Goal: Information Seeking & Learning: Find specific page/section

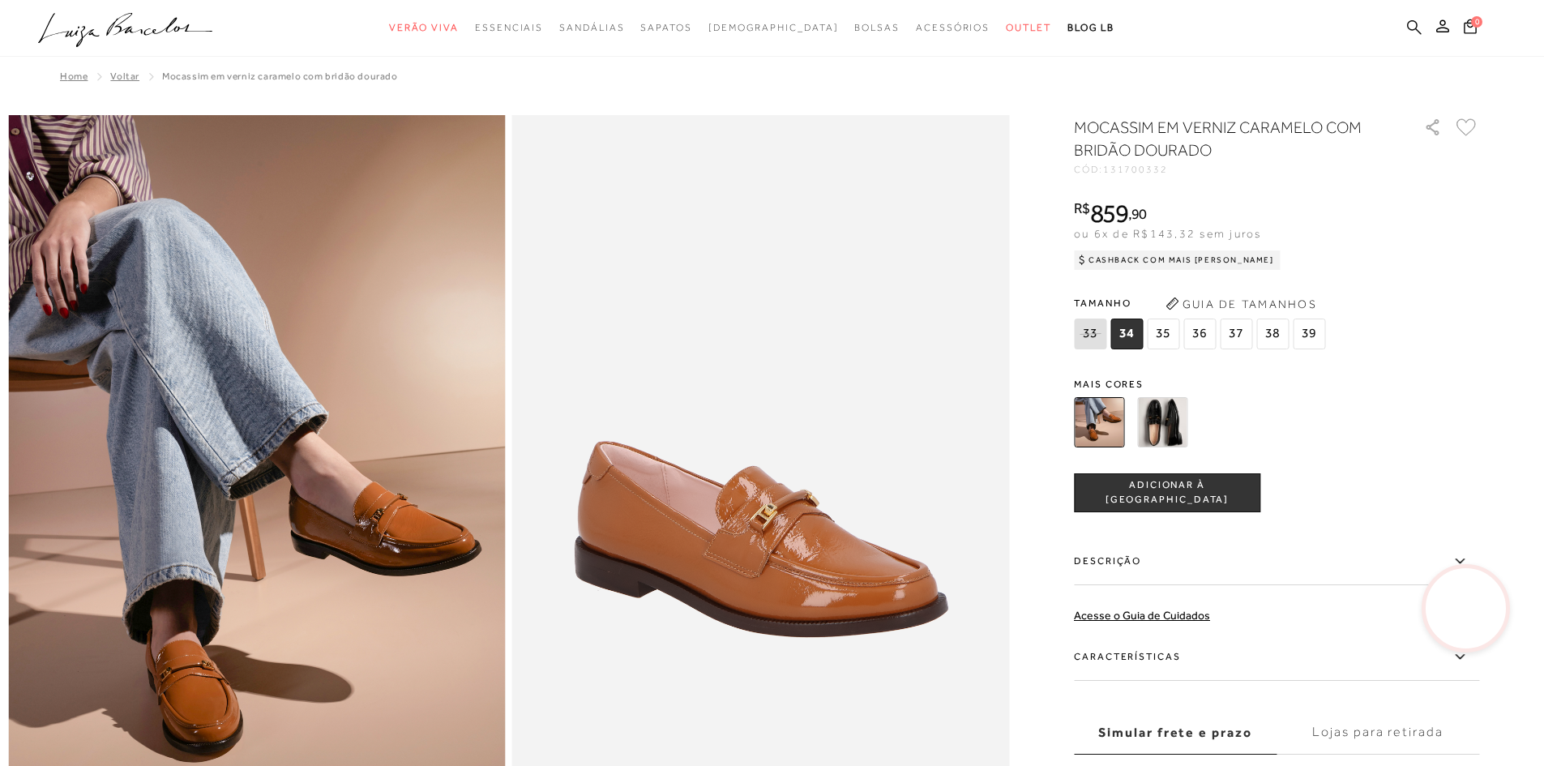
click at [1412, 30] on icon at bounding box center [1414, 26] width 15 height 15
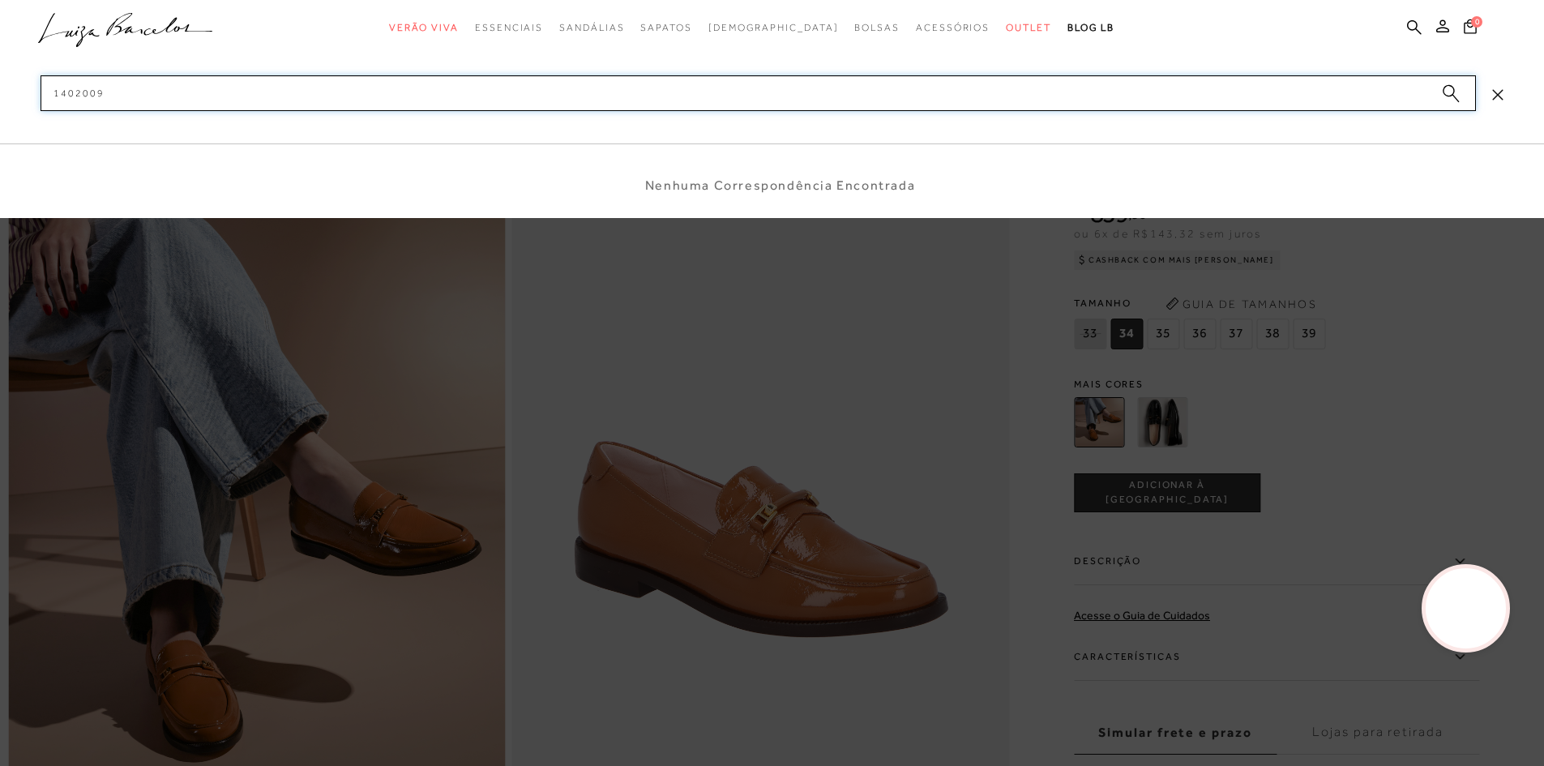
click at [109, 92] on input "1402009" at bounding box center [758, 93] width 1435 height 36
type input "14020091*"
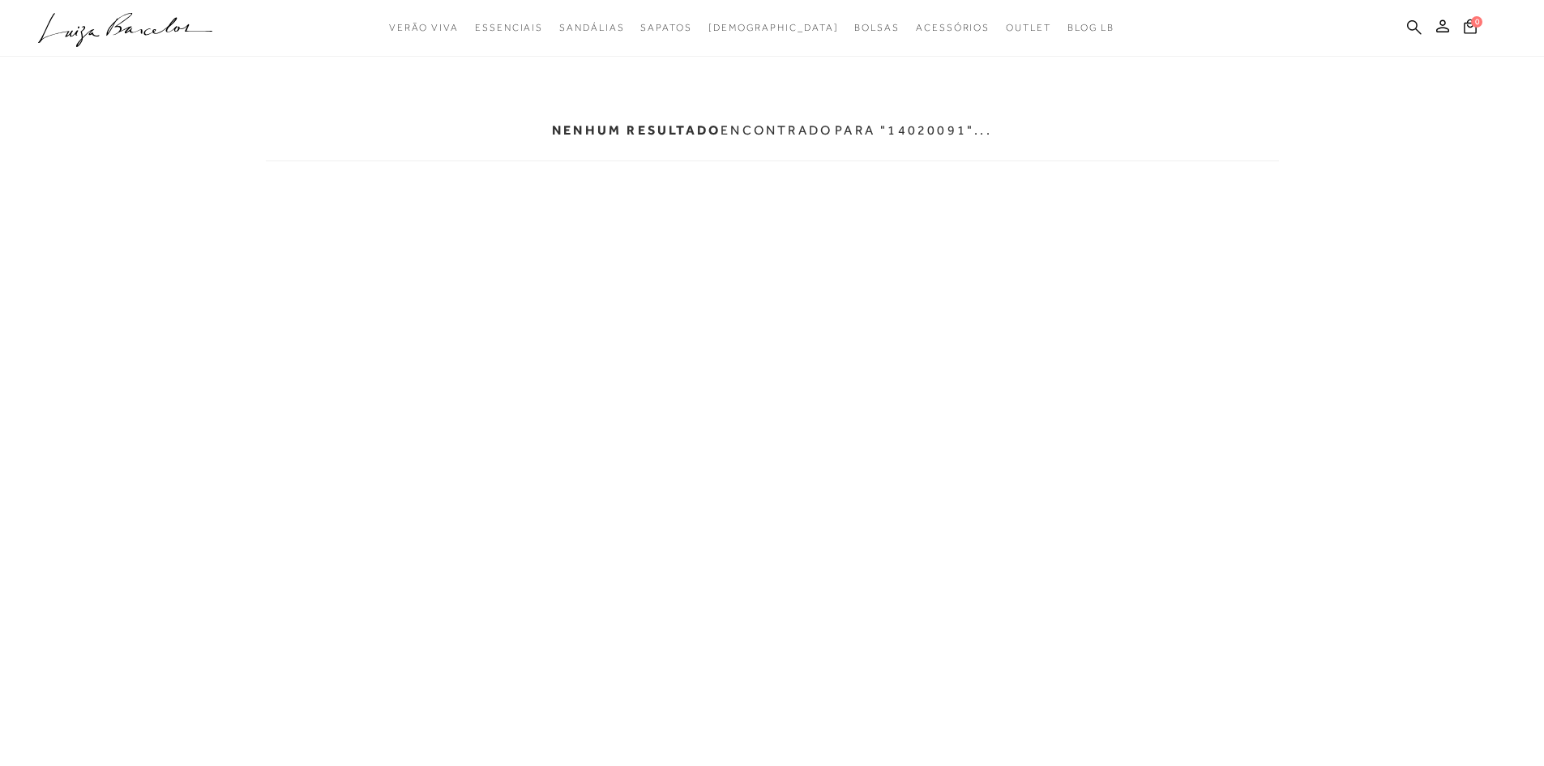
click at [1411, 24] on icon at bounding box center [1414, 26] width 15 height 15
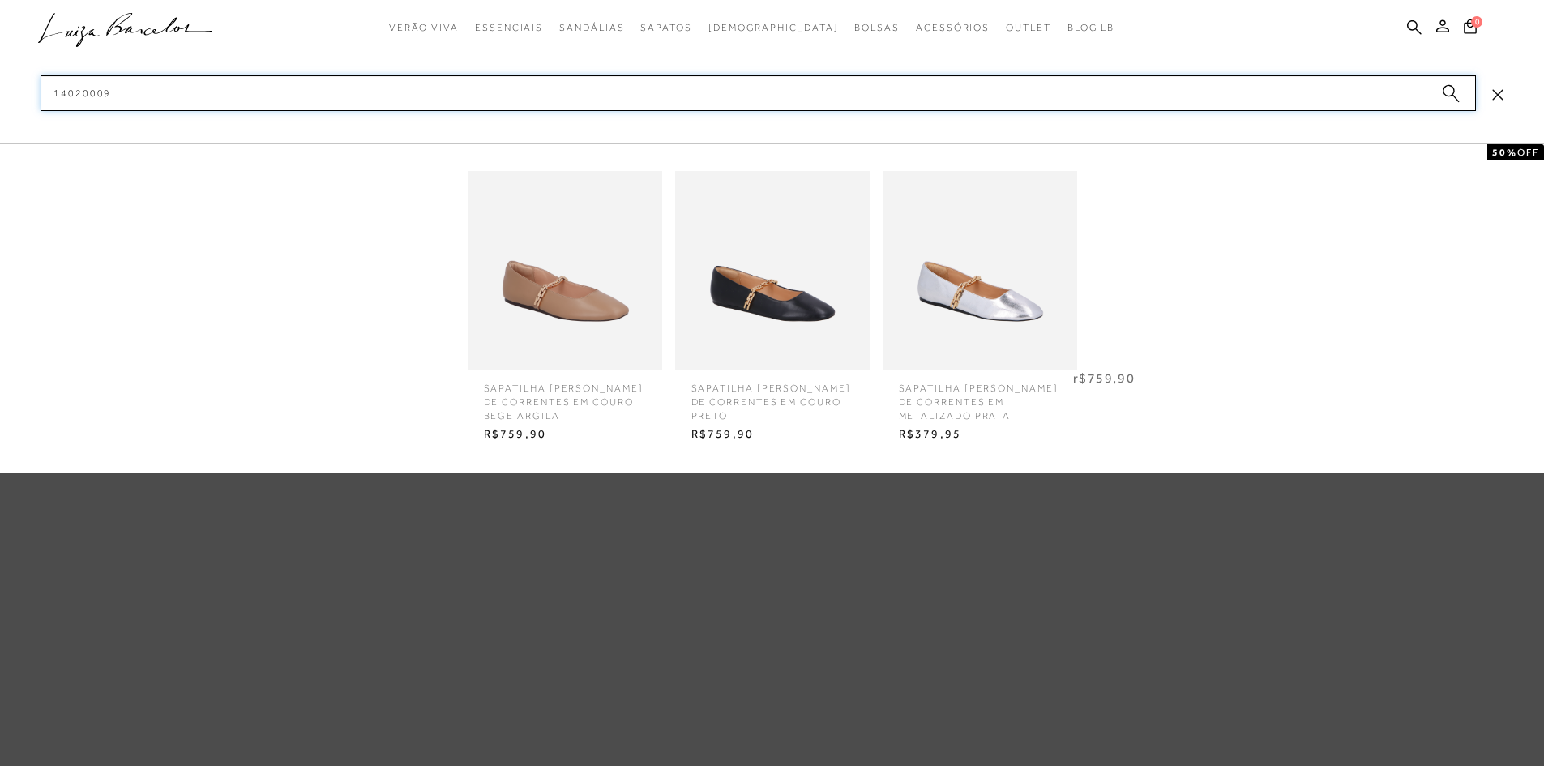
type input "14020009"
click at [549, 287] on img at bounding box center [565, 270] width 195 height 255
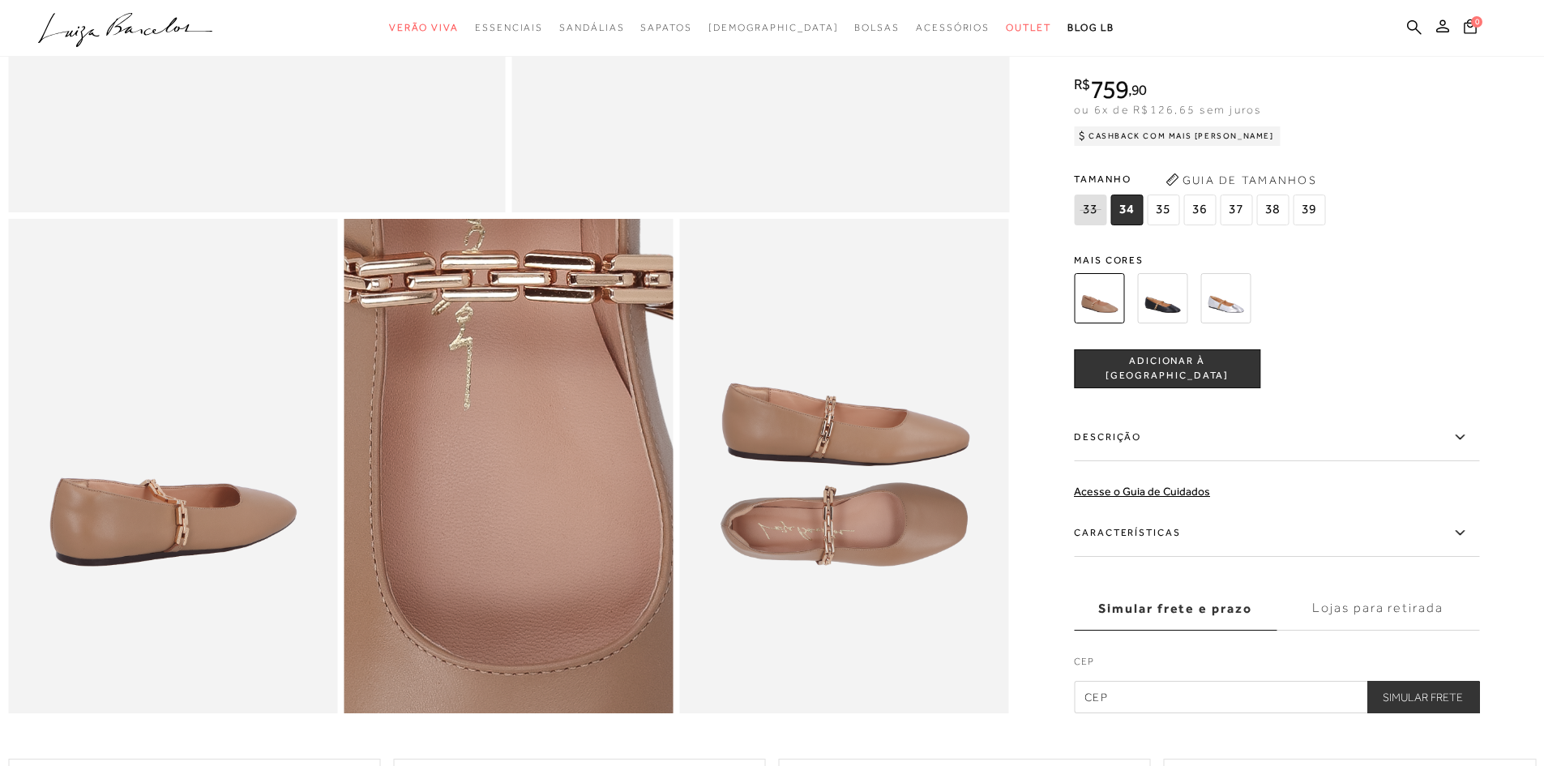
click at [525, 323] on img at bounding box center [492, 619] width 659 height 988
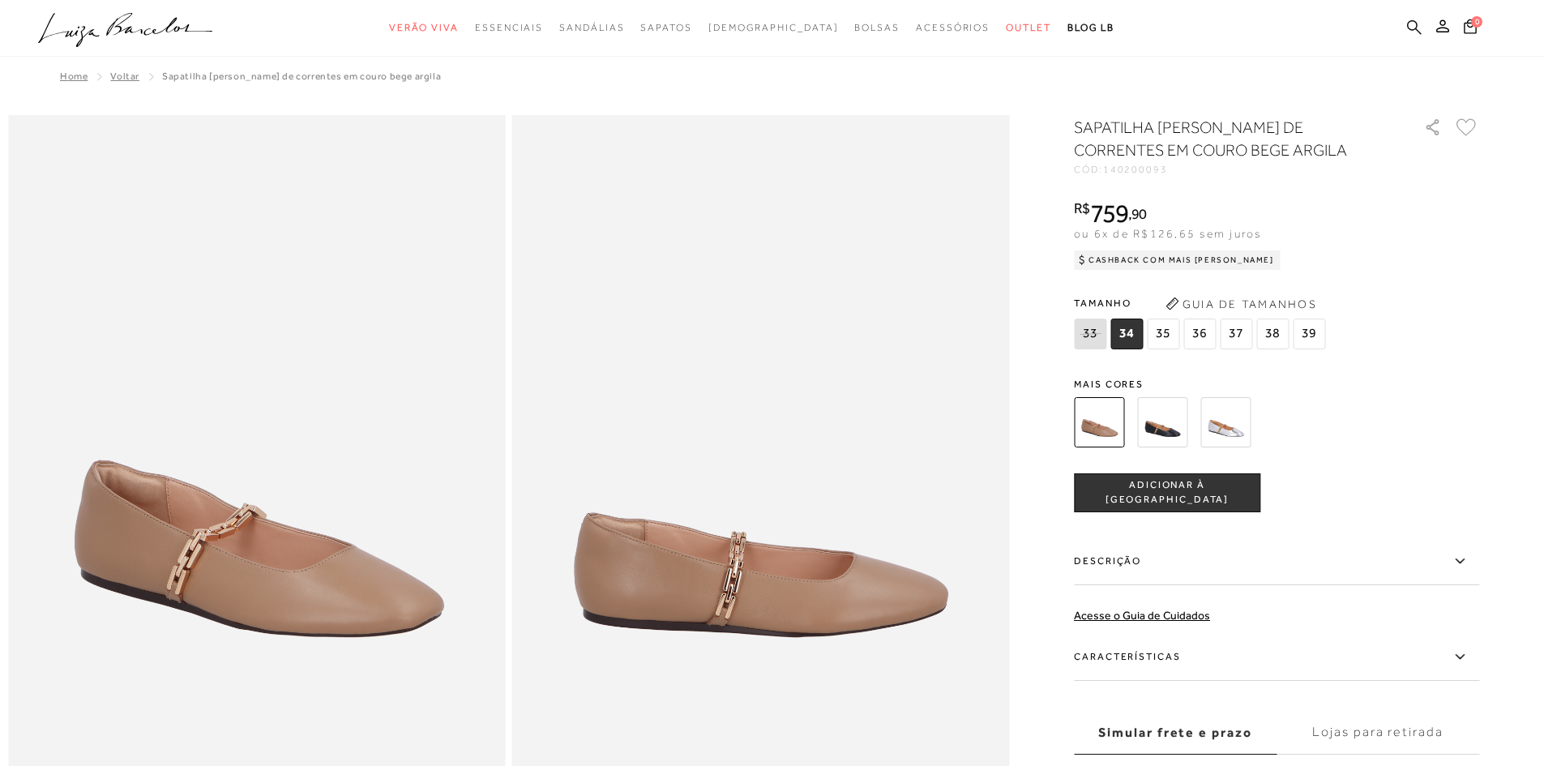
click at [1413, 26] on icon at bounding box center [1414, 26] width 15 height 15
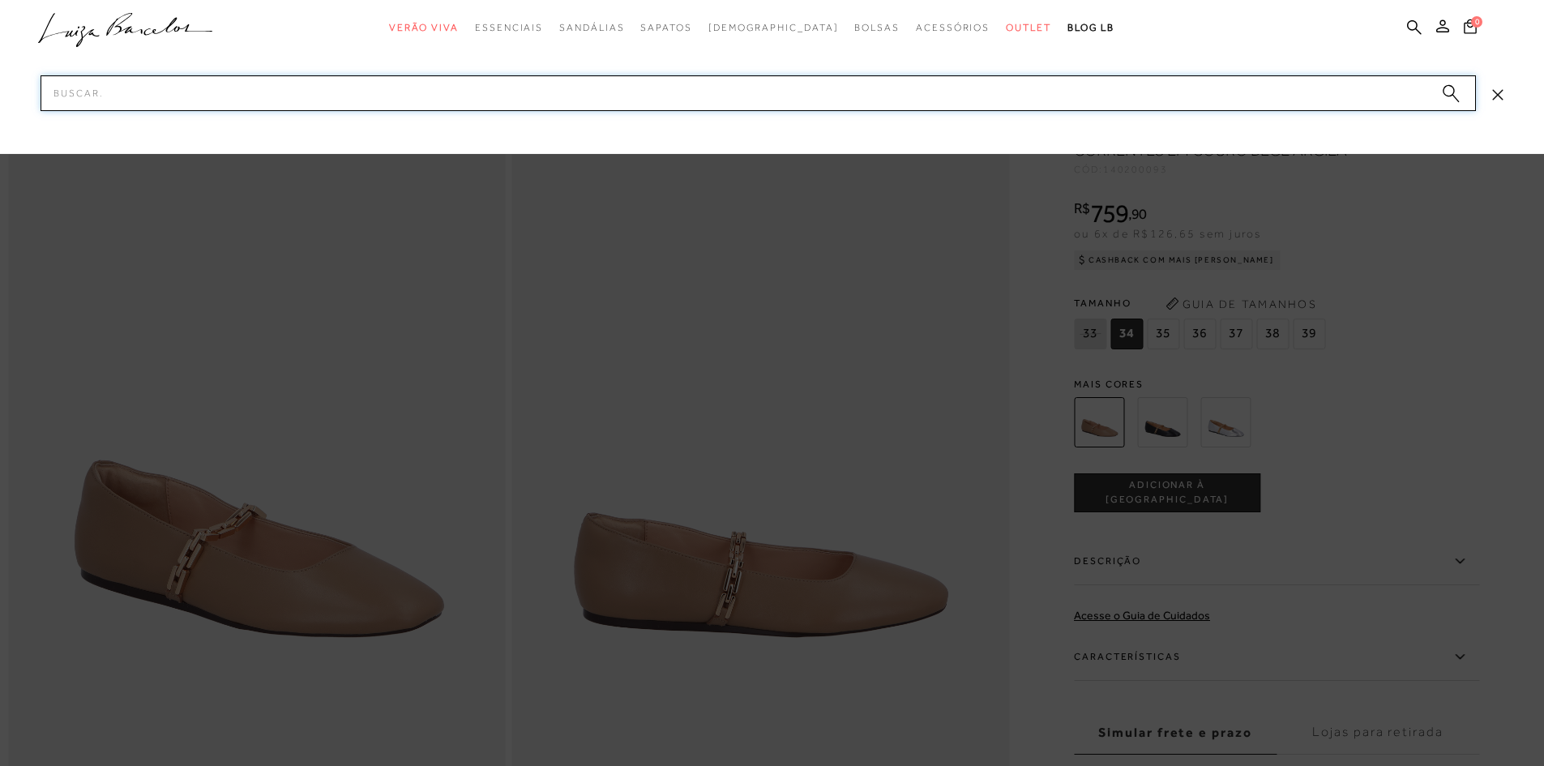
click at [689, 93] on input "Pesquisar" at bounding box center [758, 93] width 1435 height 36
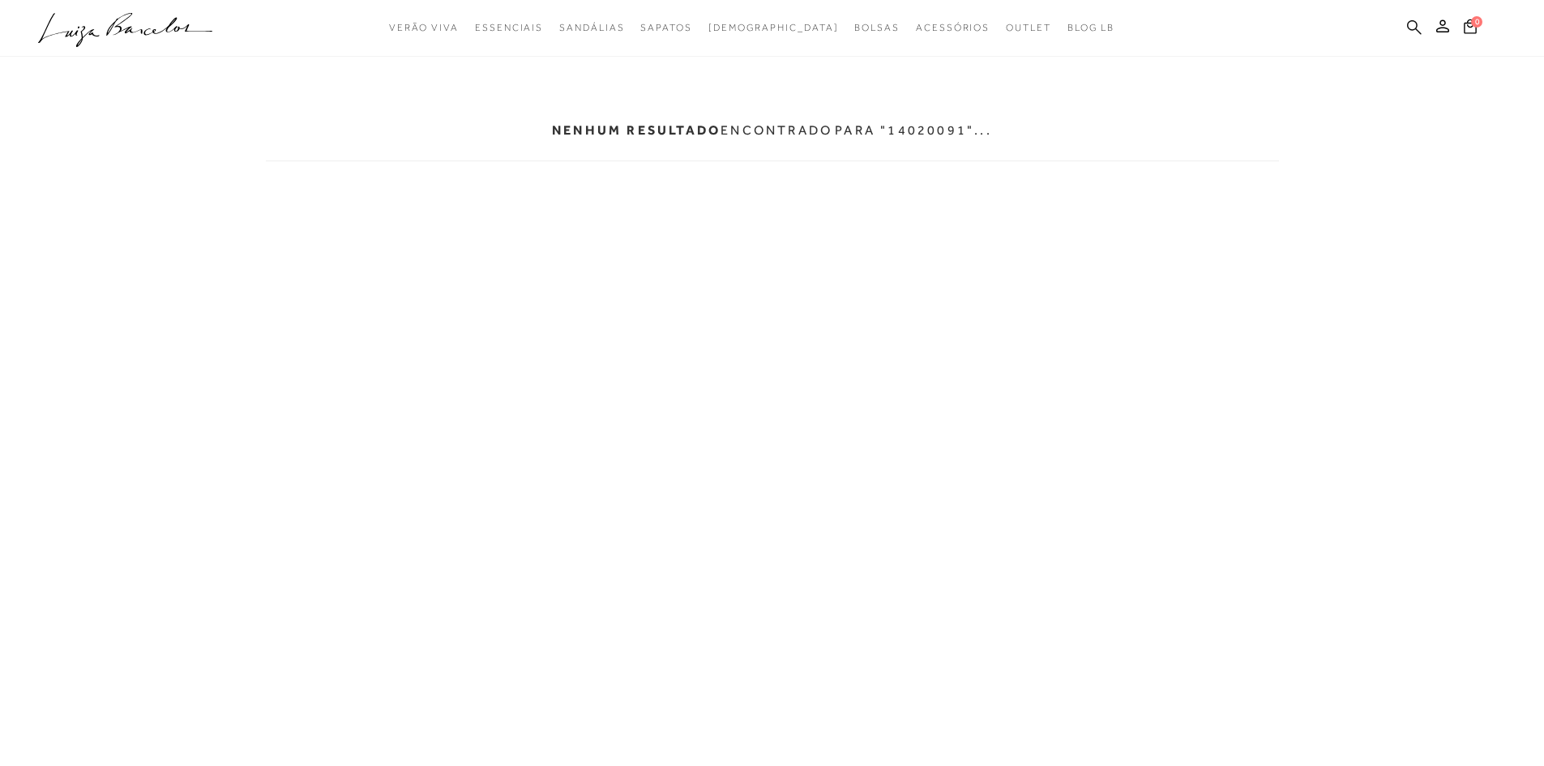
click at [1409, 25] on icon at bounding box center [1414, 26] width 15 height 15
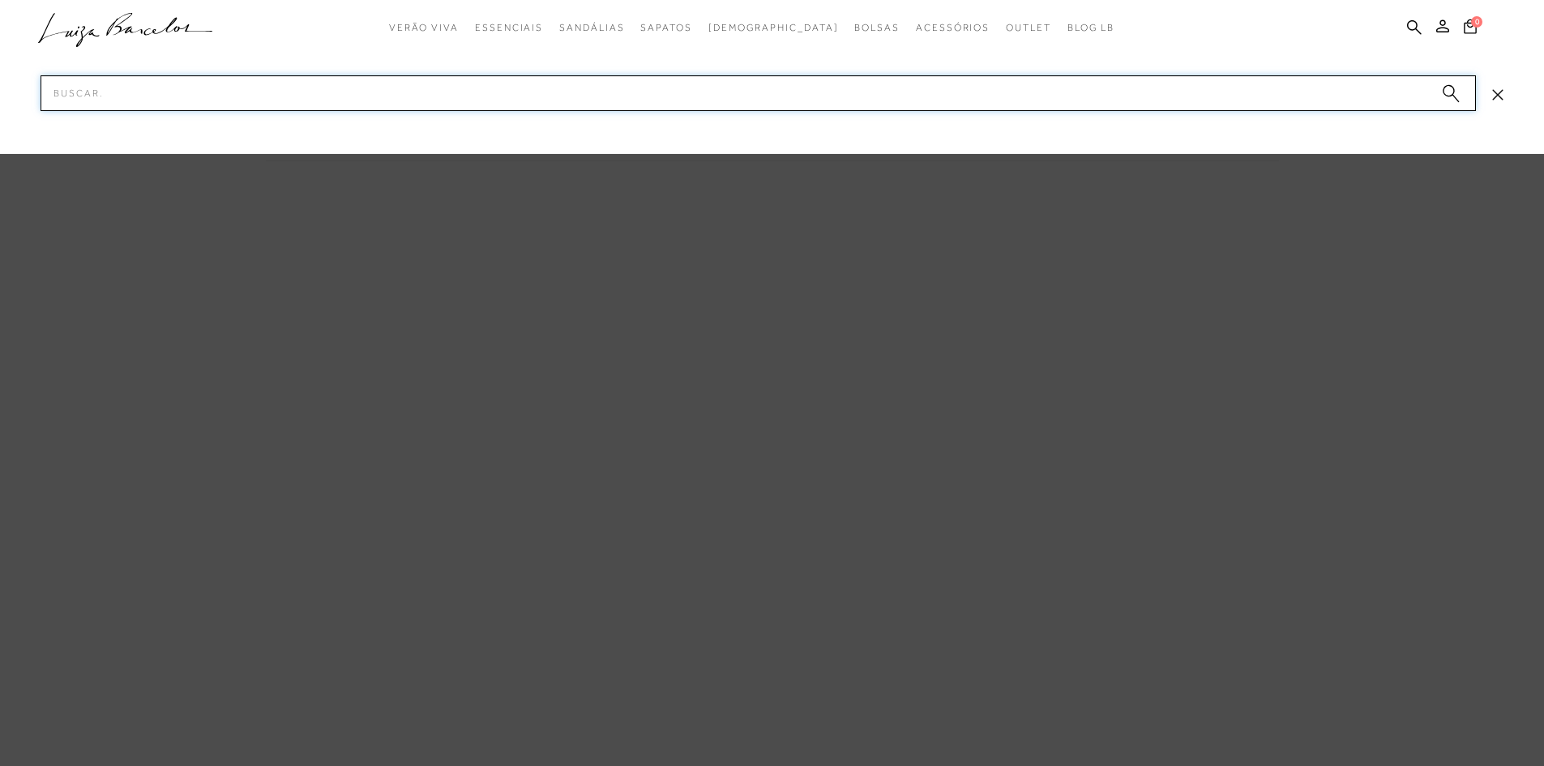
click at [749, 83] on input "Pesquisar" at bounding box center [758, 93] width 1435 height 36
click at [1122, 98] on input "Pesquisar" at bounding box center [758, 93] width 1435 height 36
type input "14020091*"
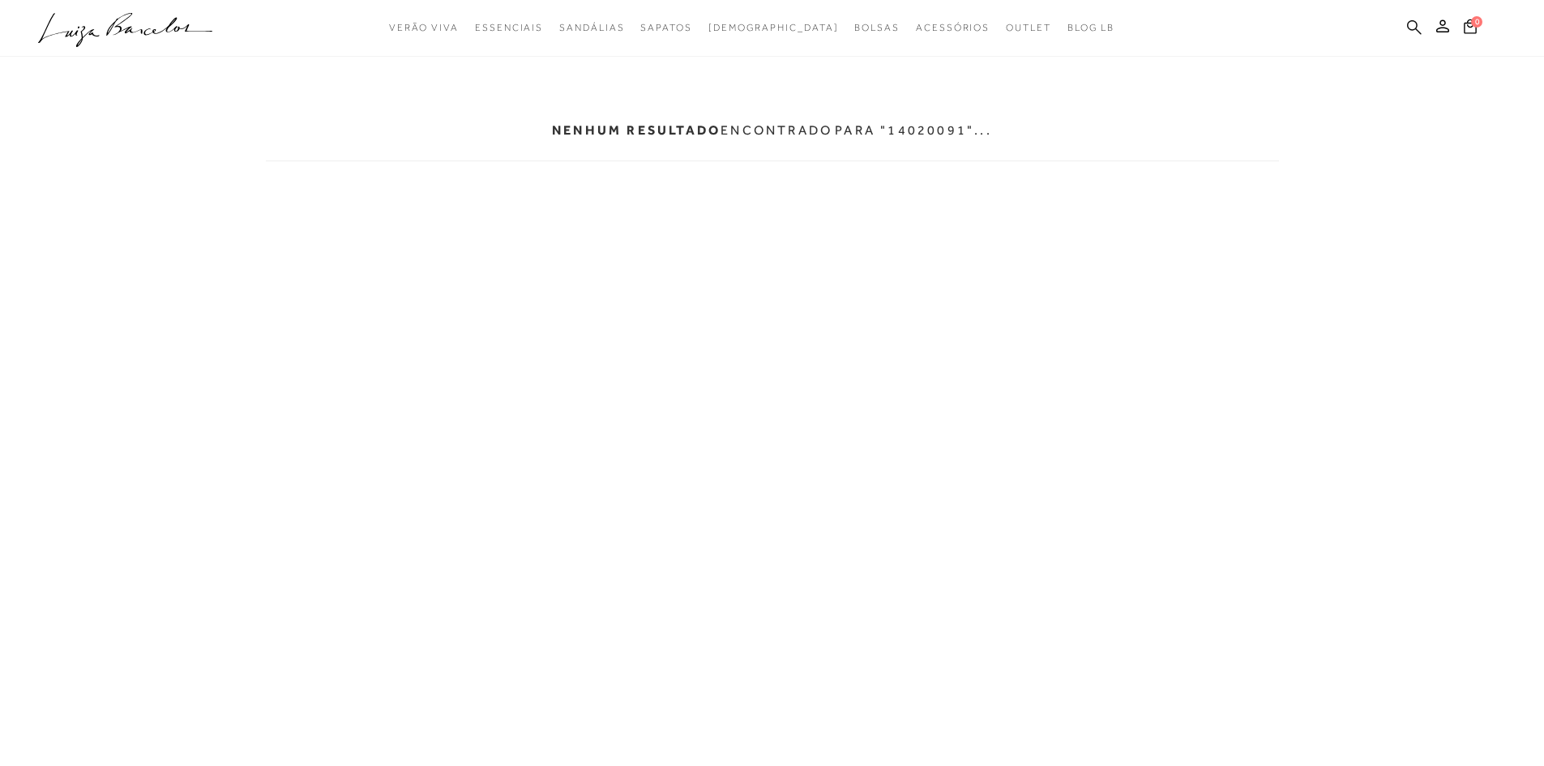
click at [1417, 28] on icon at bounding box center [1414, 26] width 15 height 15
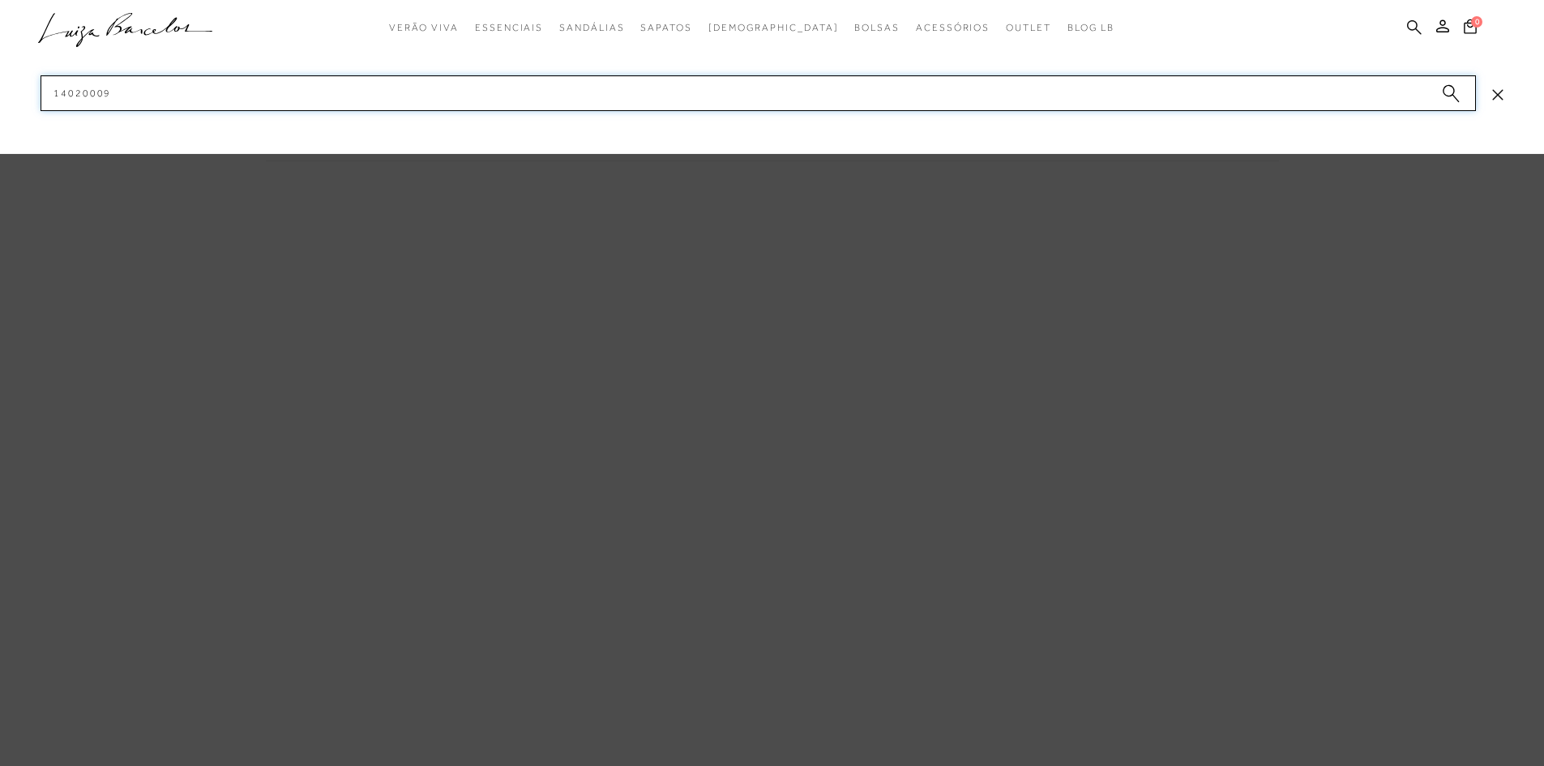
type input "14020009*"
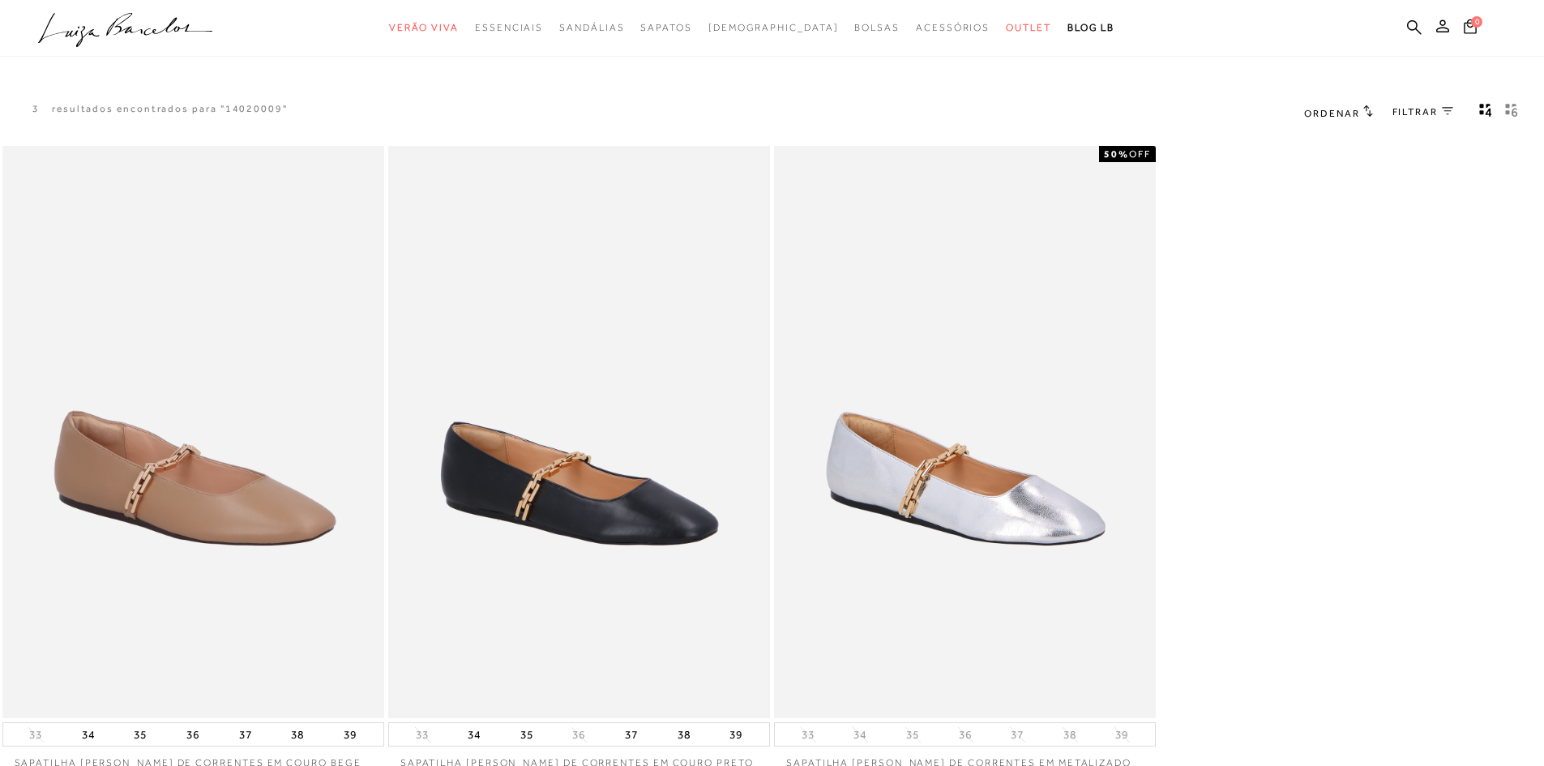
click at [645, 525] on img at bounding box center [579, 432] width 378 height 568
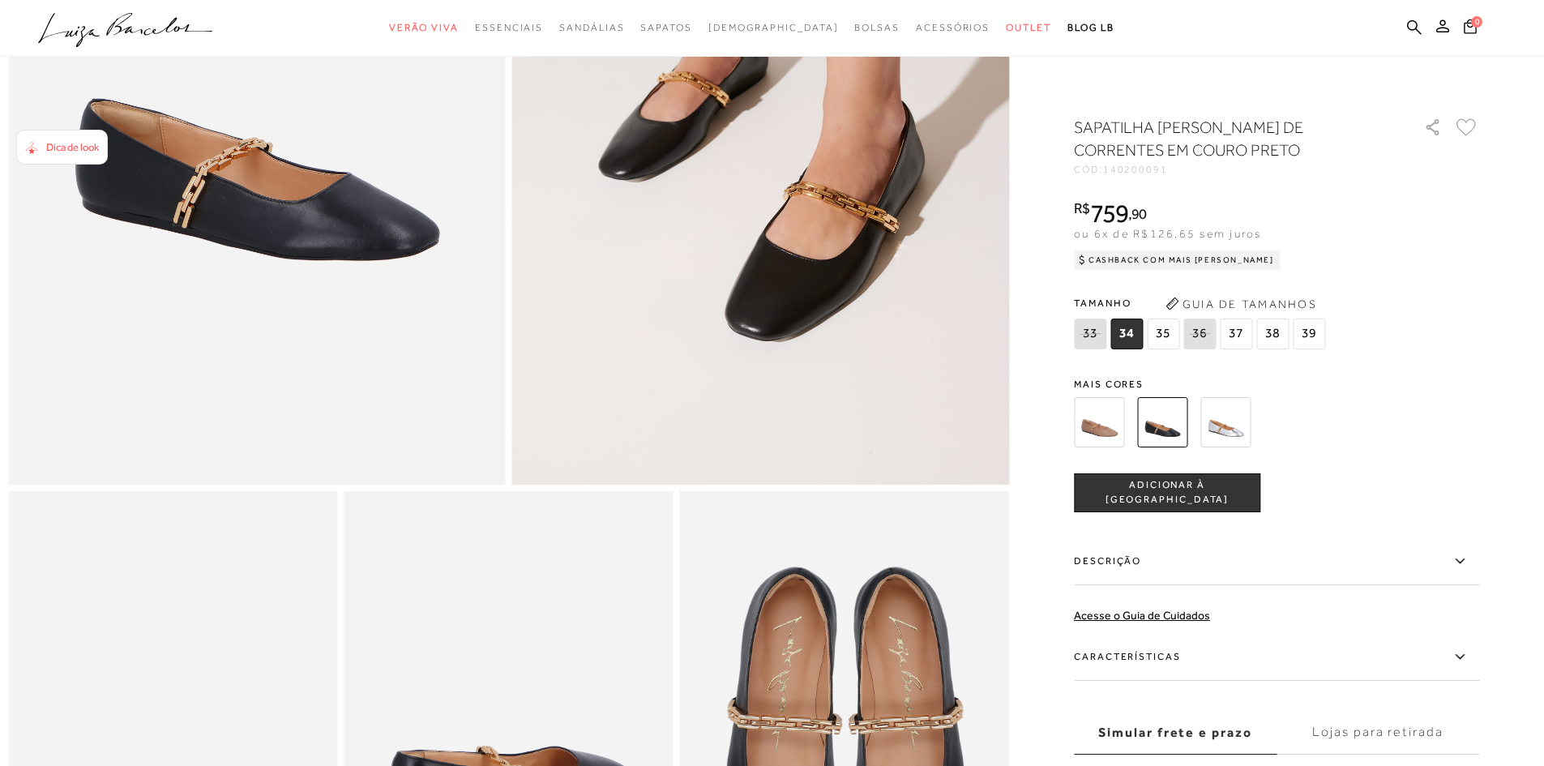
scroll to position [324, 0]
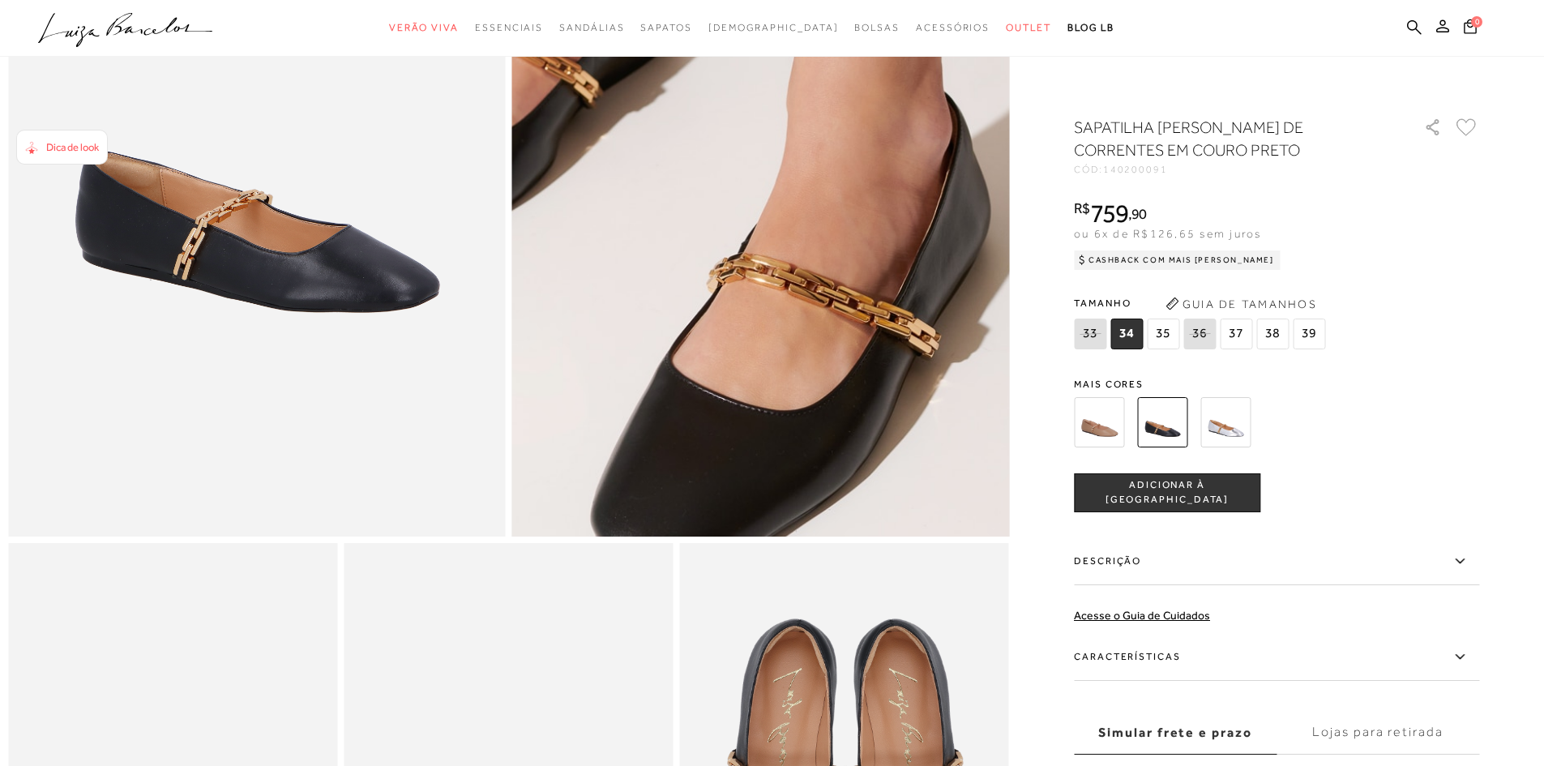
click at [863, 218] on img at bounding box center [662, 115] width 994 height 1492
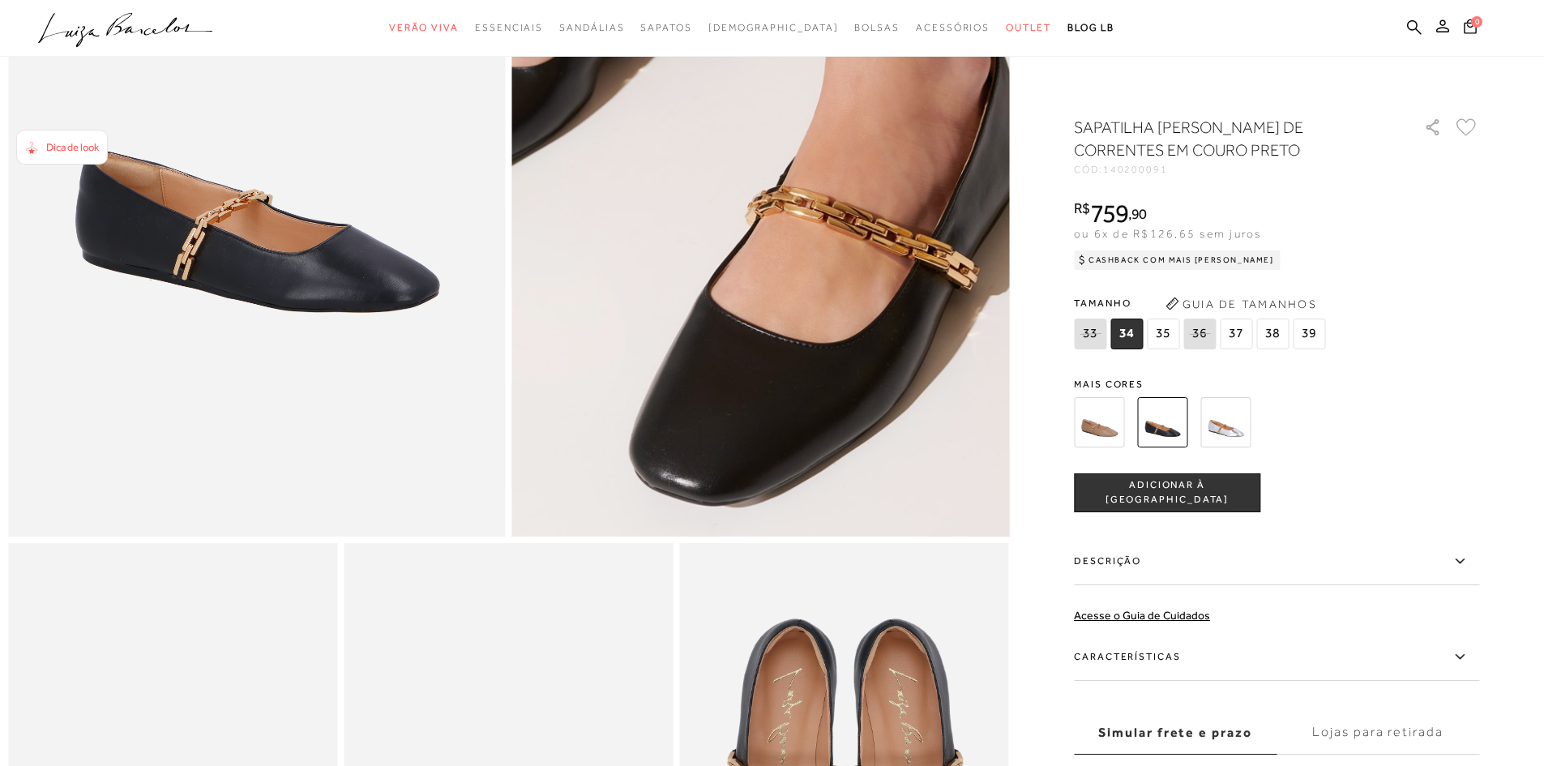
click at [824, 286] on img at bounding box center [700, 47] width 994 height 1492
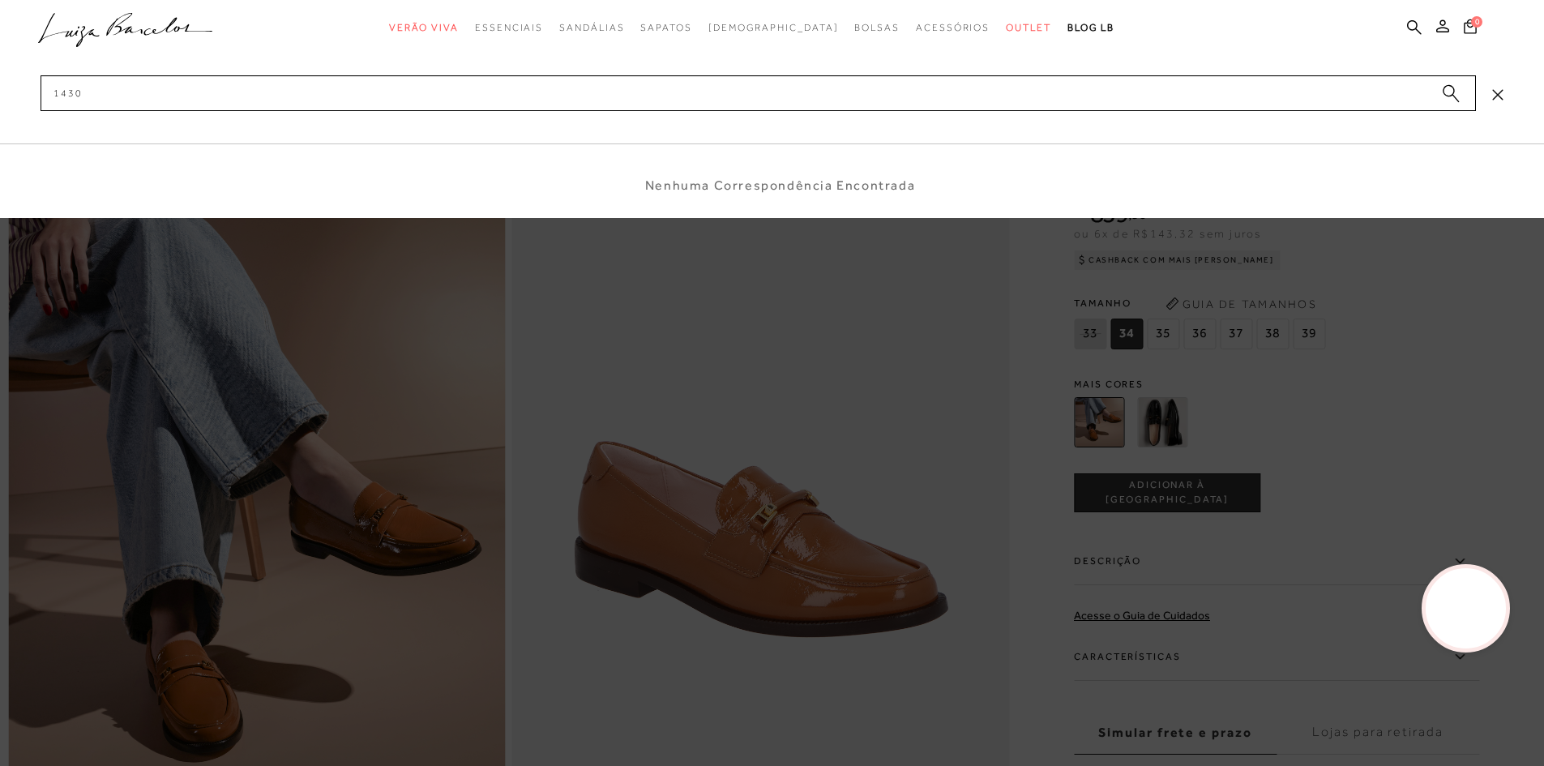
type input "1430*"
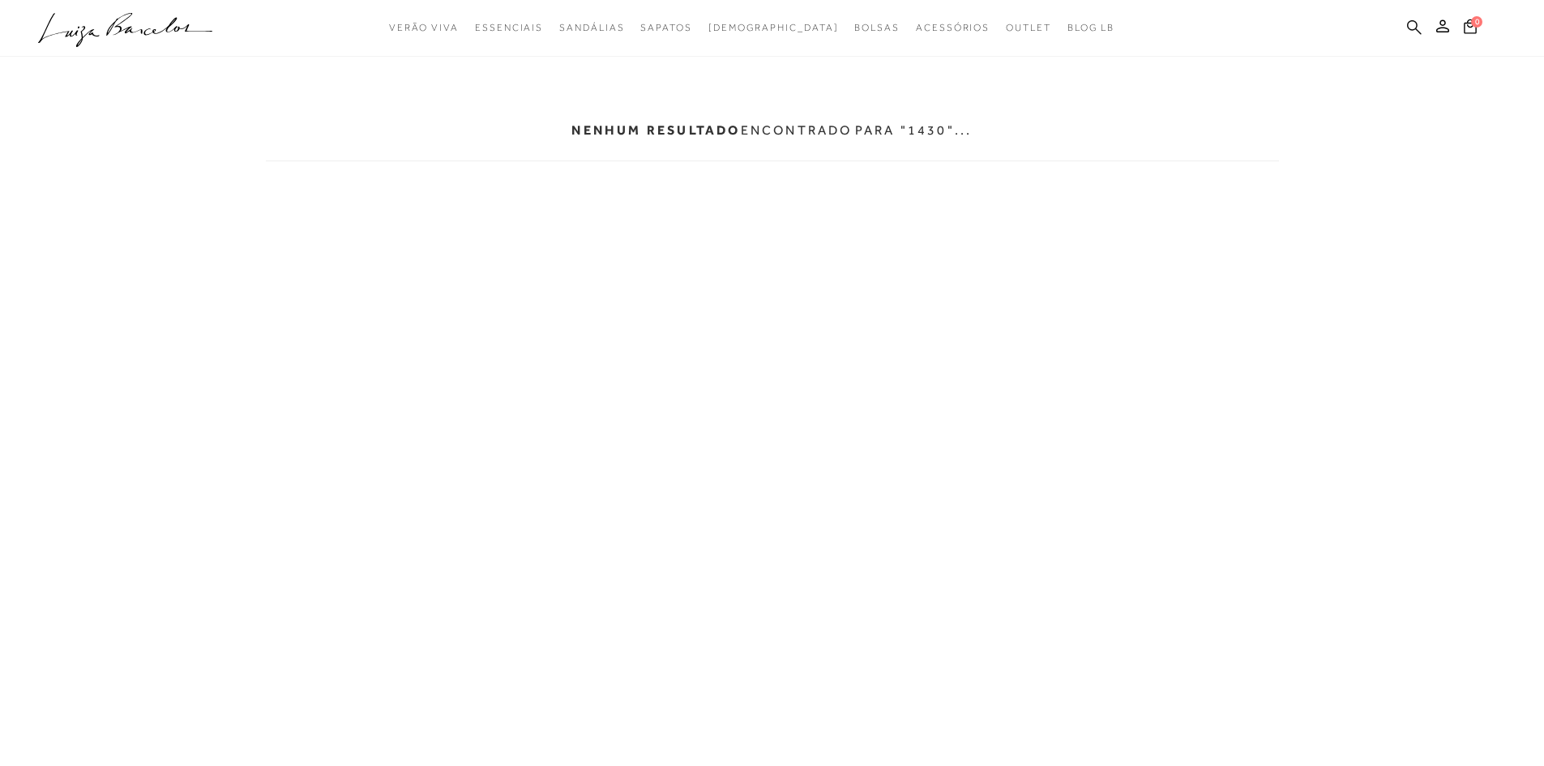
click at [1409, 16] on ul ".a{fill-rule:evenodd;} Verão Viva Em alta Modelo Essenciais" at bounding box center [759, 28] width 1443 height 30
click at [1412, 23] on icon at bounding box center [1414, 26] width 15 height 15
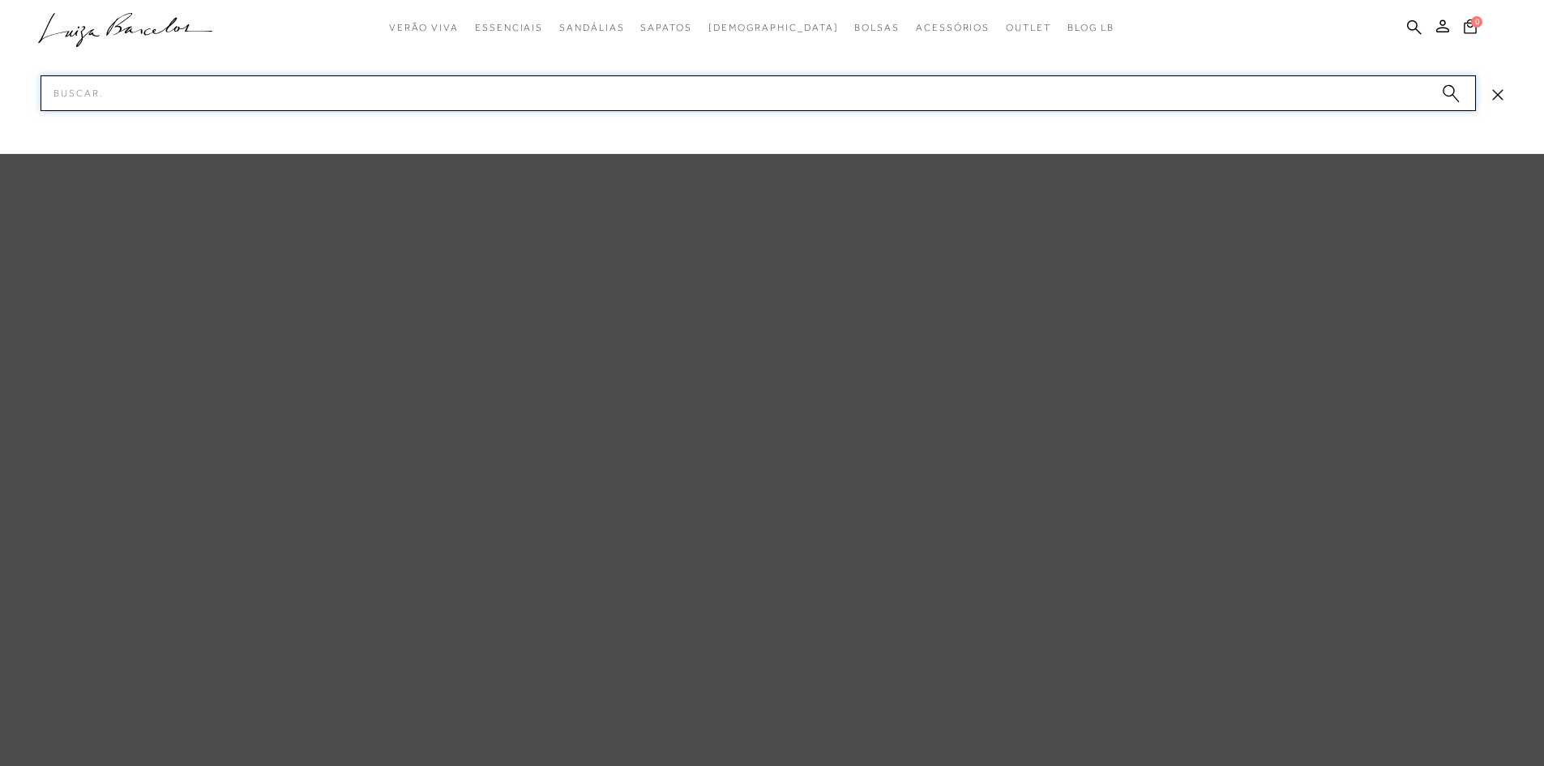
click at [246, 100] on input "Pesquisar" at bounding box center [758, 93] width 1435 height 36
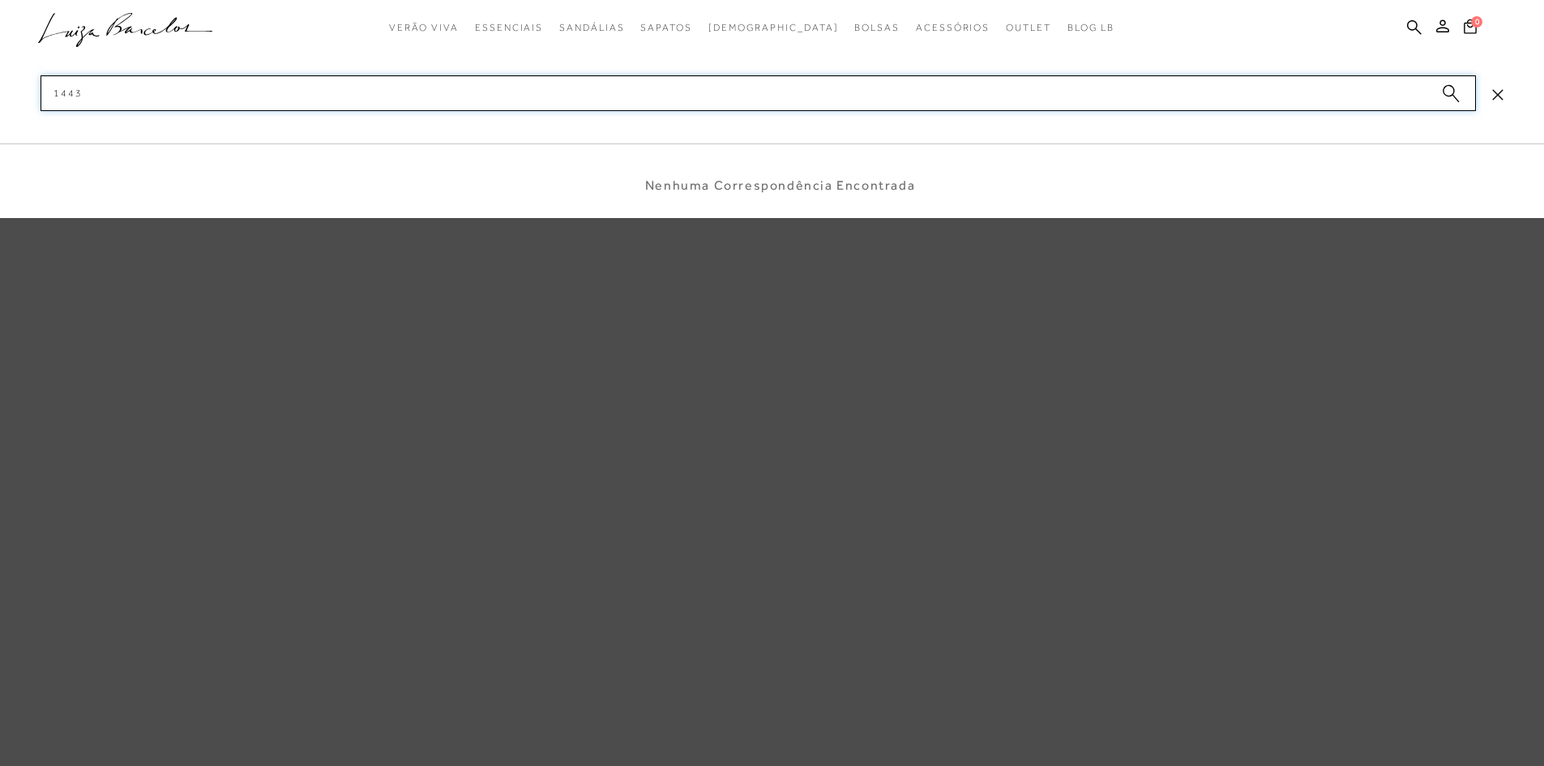
type input "1443*"
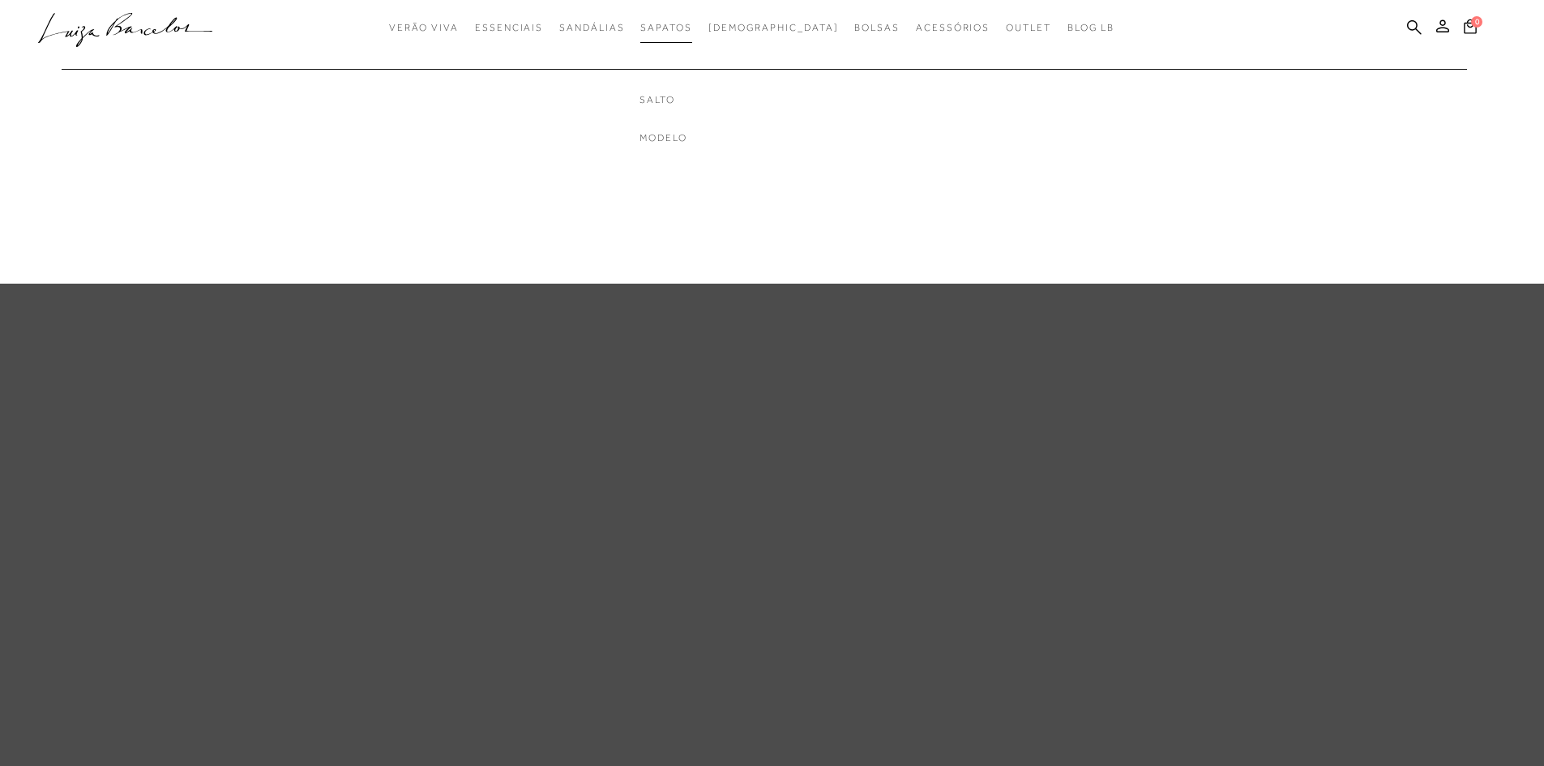
click at [682, 32] on span "Sapatos" at bounding box center [665, 27] width 51 height 11
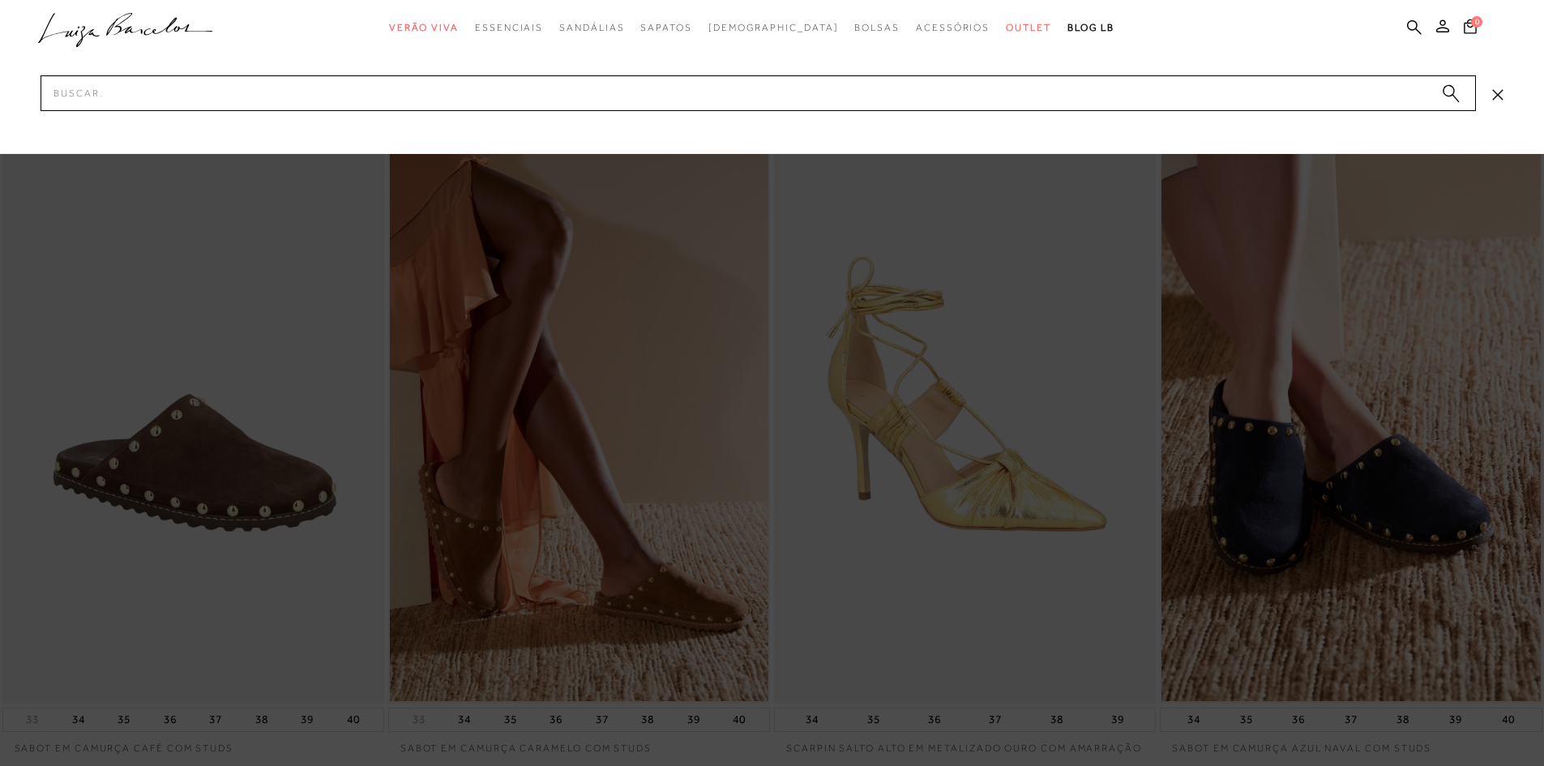
scroll to position [729, 0]
